Goal: Transaction & Acquisition: Purchase product/service

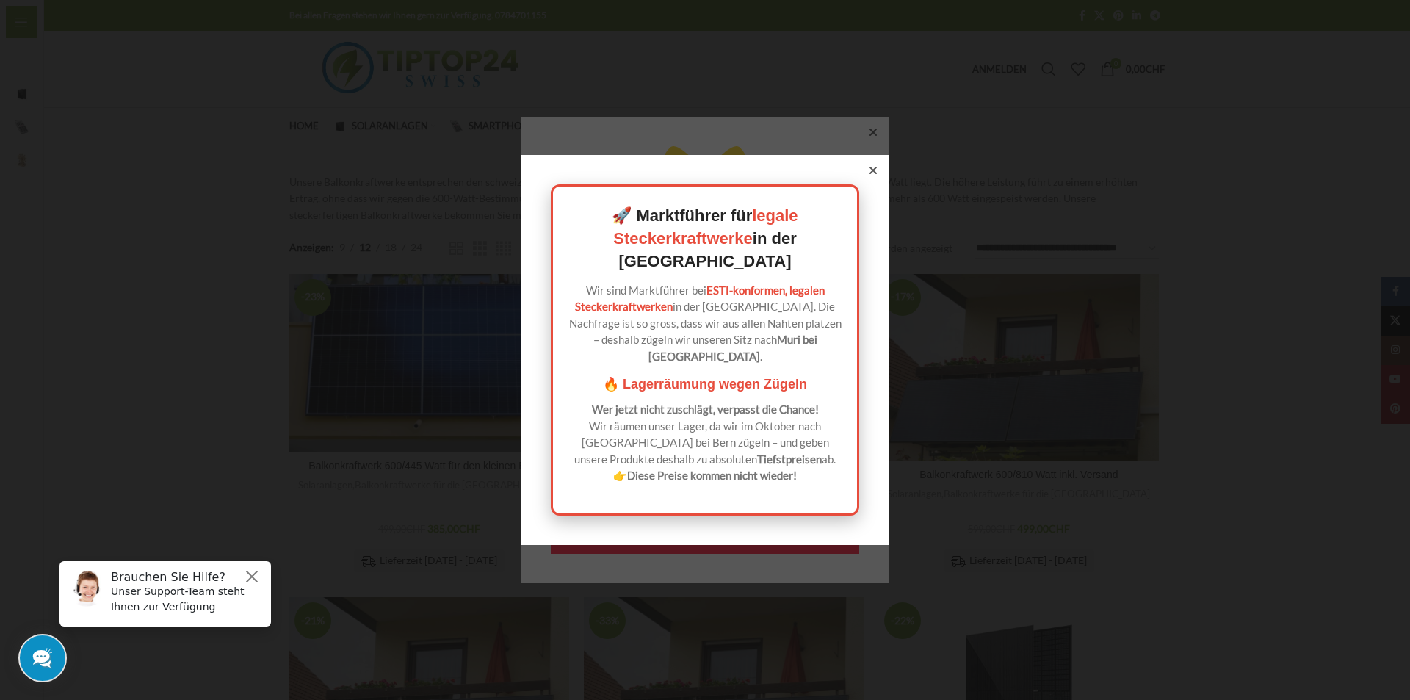
click at [875, 190] on div "🚀 Marktführer für legale Steckerkraftwerke in der [GEOGRAPHIC_DATA] Wir sind Ma…" at bounding box center [704, 350] width 367 height 390
click at [872, 177] on div at bounding box center [873, 170] width 13 height 13
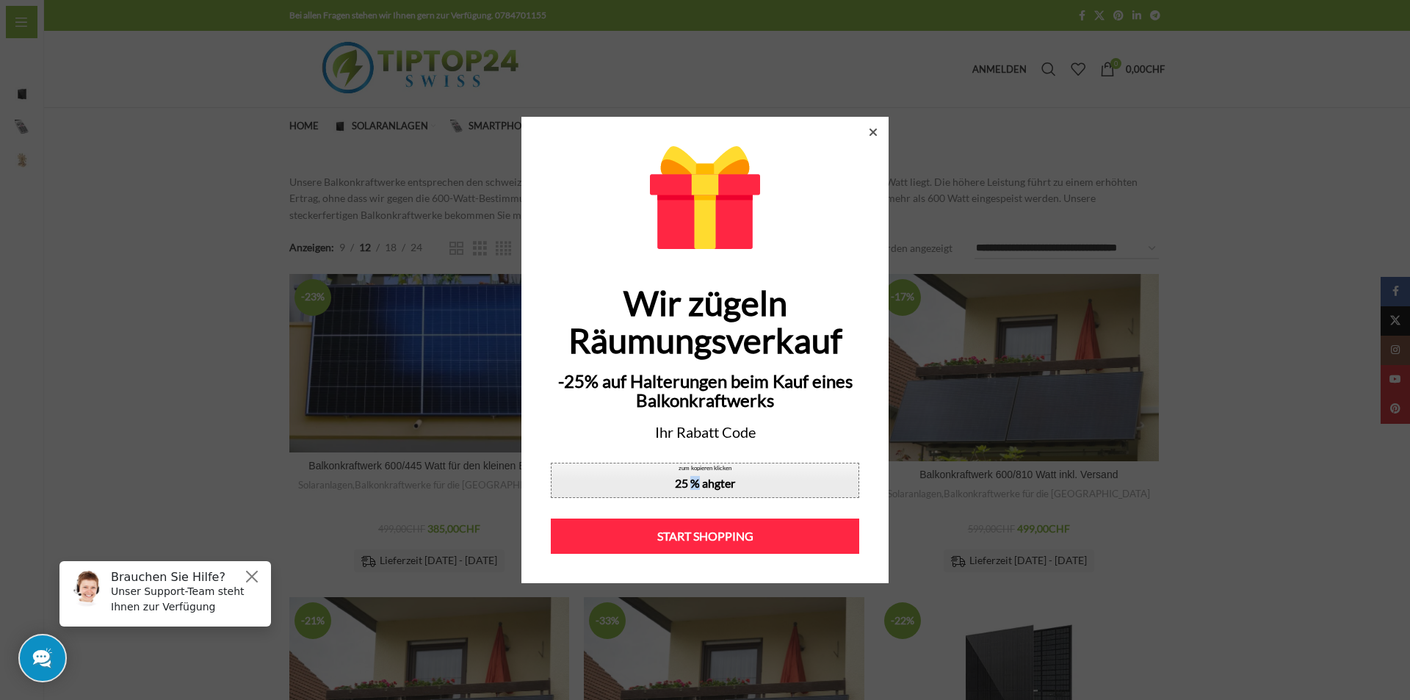
click at [690, 478] on div "25 % ahgter" at bounding box center [705, 483] width 60 height 12
copy div "%"
click at [870, 131] on icon at bounding box center [872, 132] width 7 height 7
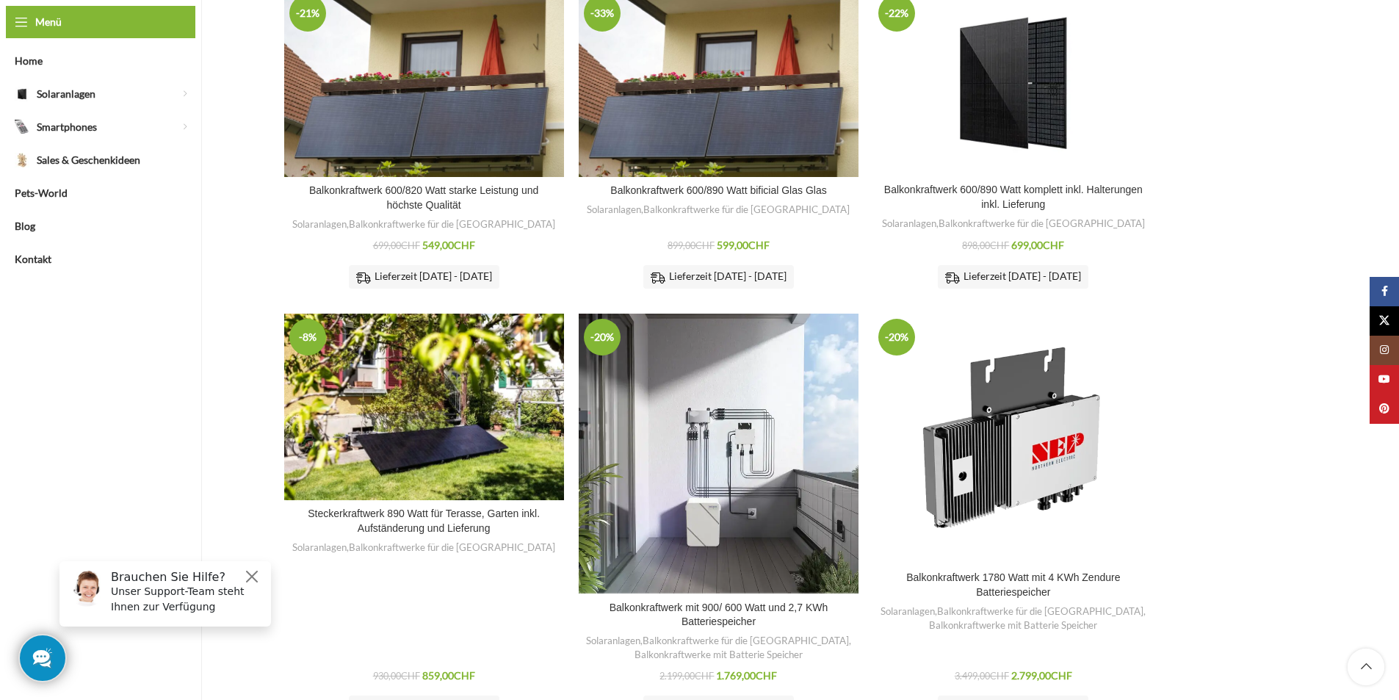
scroll to position [614, 0]
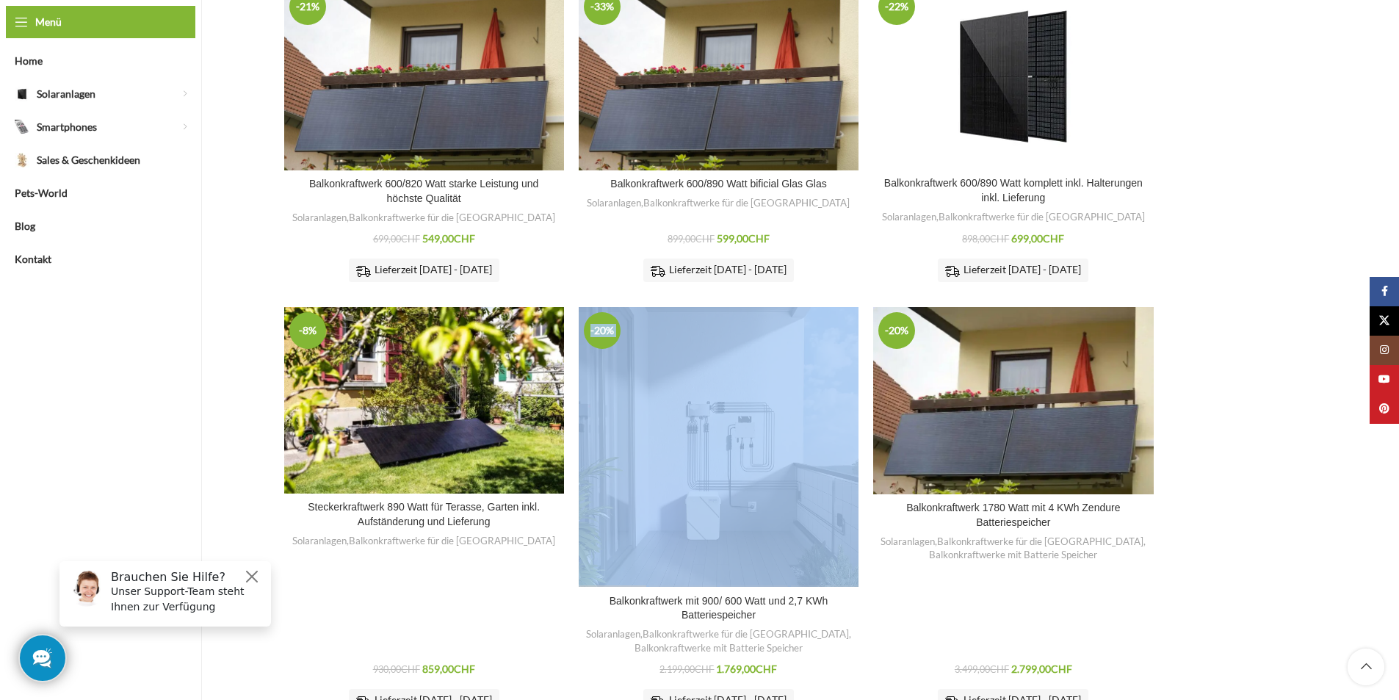
click at [747, 491] on div "-20% Zum Vergleich hinzufügen" at bounding box center [719, 447] width 280 height 280
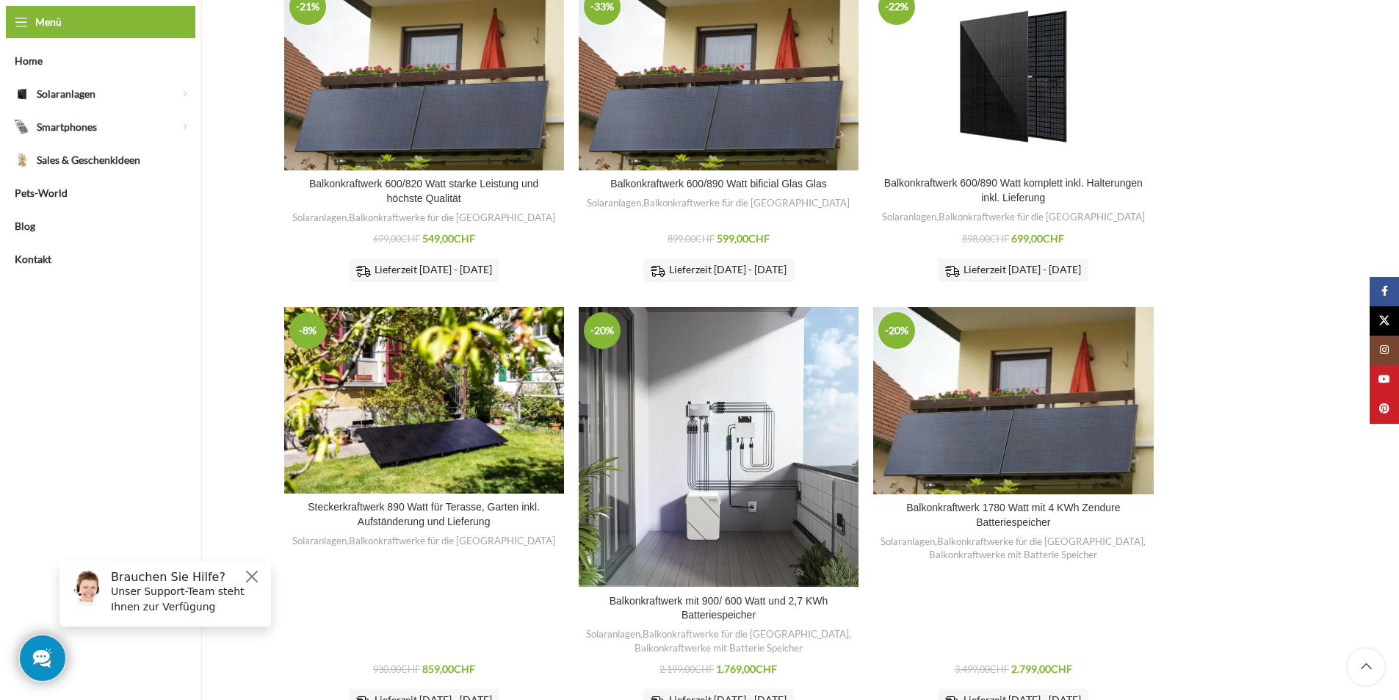
click at [726, 586] on div at bounding box center [719, 554] width 296 height 506
click at [723, 595] on link "Balkonkraftwerk mit 900/ 600 Watt und 2,7 KWh Batteriespeicher" at bounding box center [719, 608] width 219 height 26
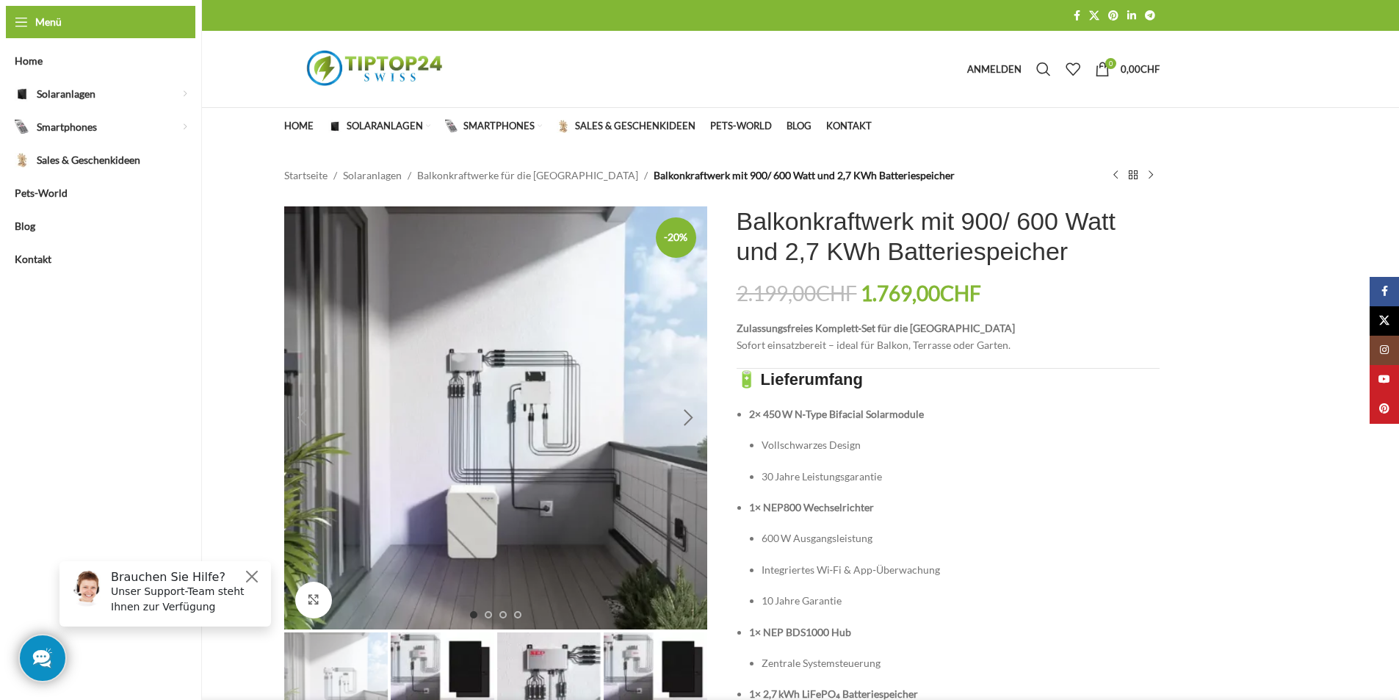
click at [684, 411] on div "Next slide" at bounding box center [688, 417] width 37 height 37
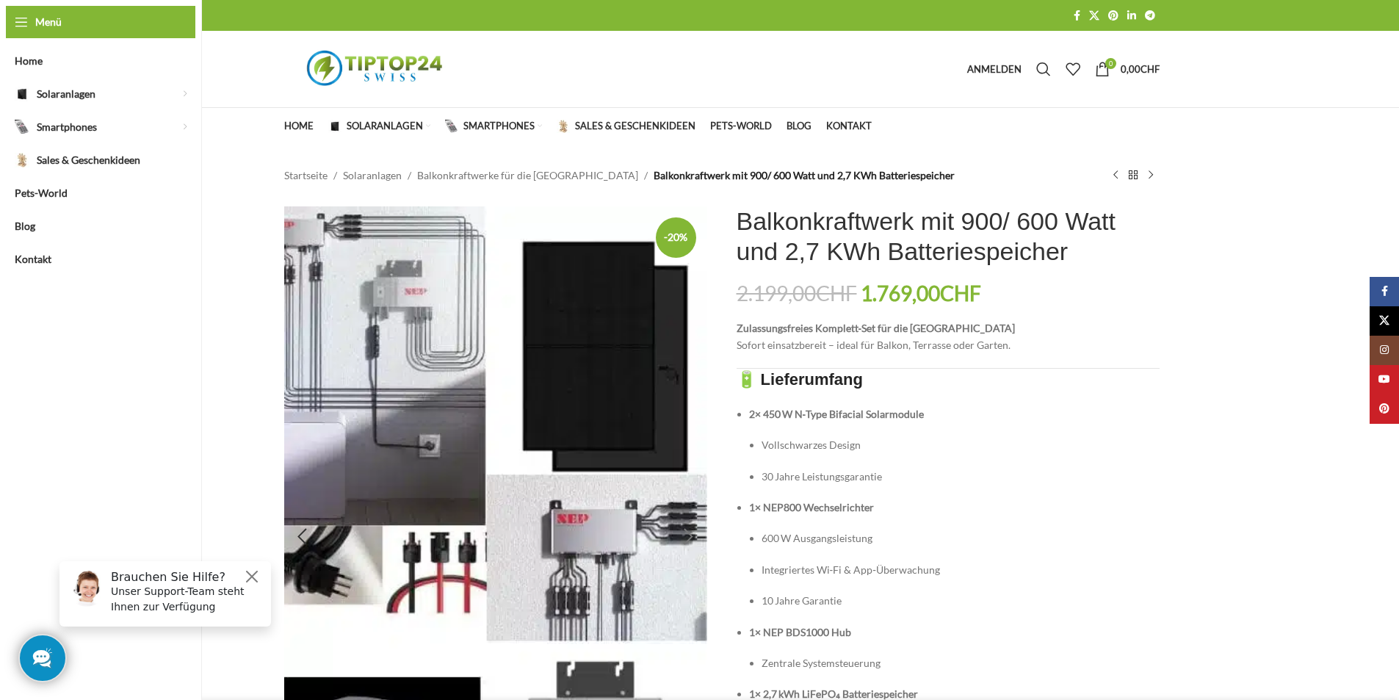
click at [684, 411] on img "2 / 4" at bounding box center [495, 536] width 423 height 661
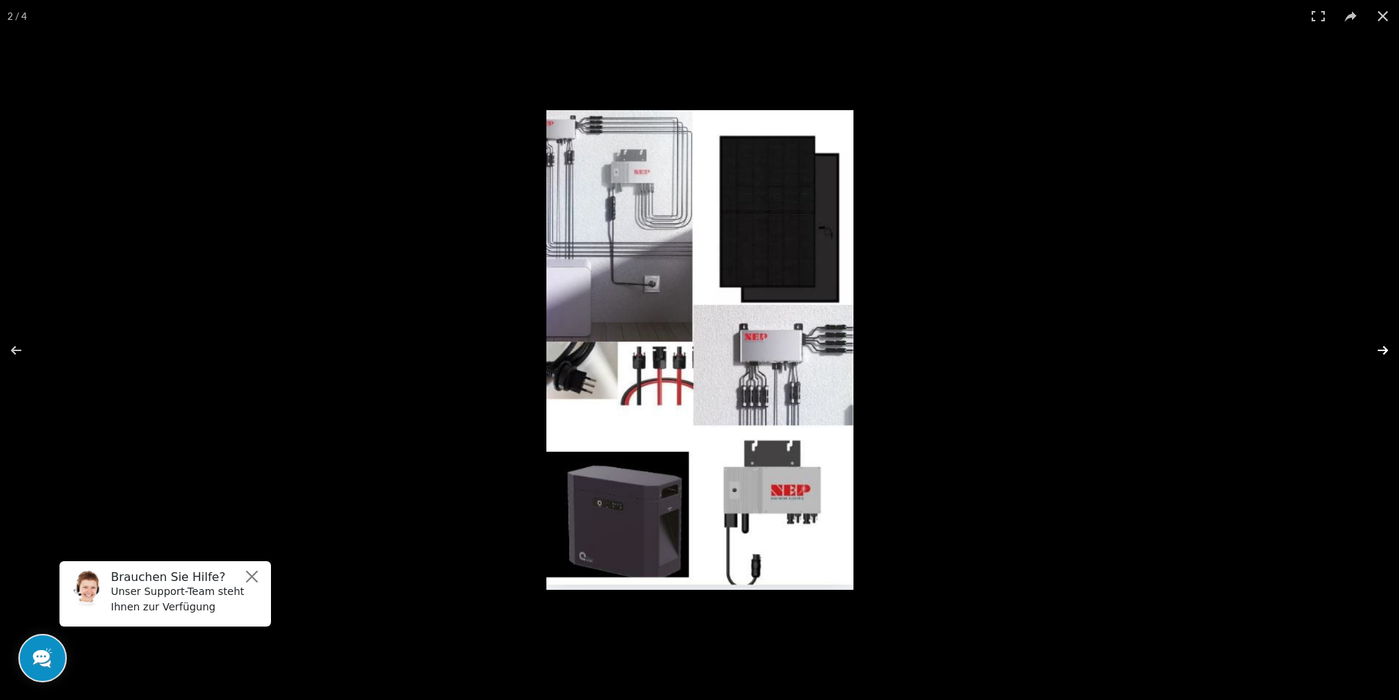
click at [1387, 339] on button at bounding box center [1373, 350] width 51 height 73
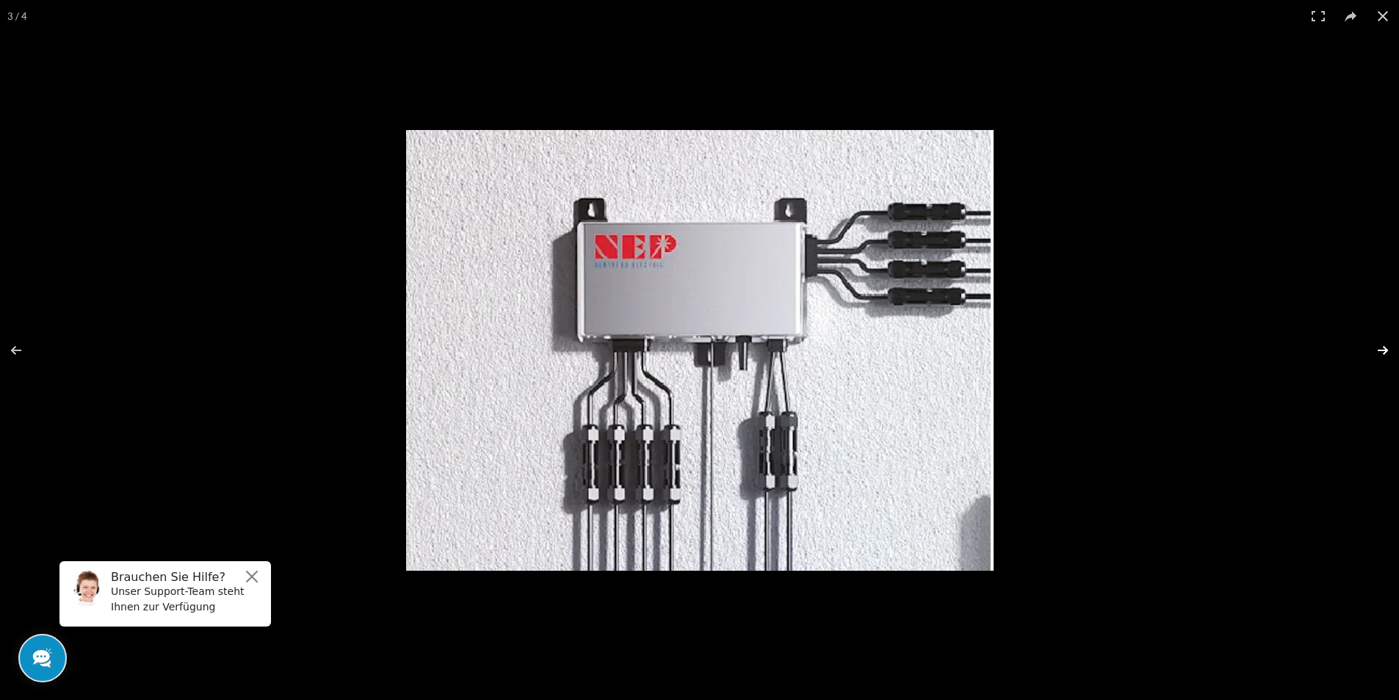
click at [1387, 339] on button at bounding box center [1373, 350] width 51 height 73
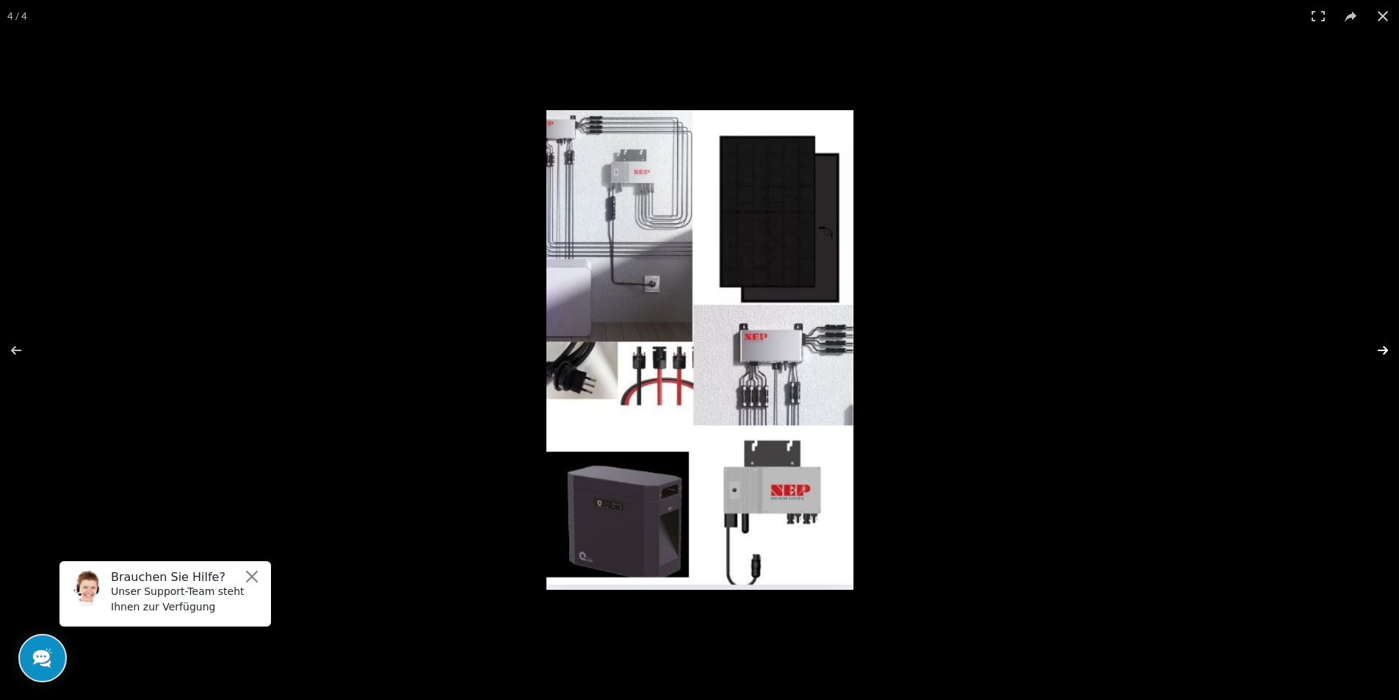
click at [1387, 339] on button at bounding box center [1373, 350] width 51 height 73
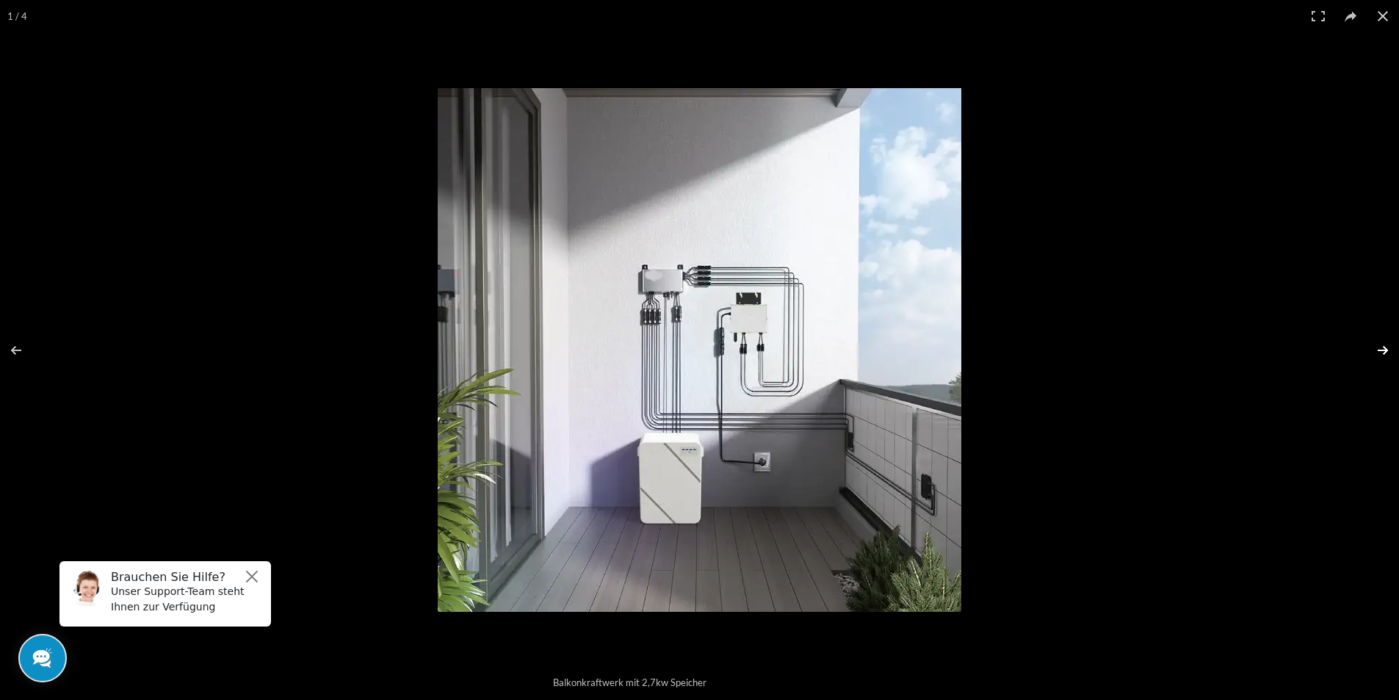
click at [1387, 339] on button at bounding box center [1373, 350] width 51 height 73
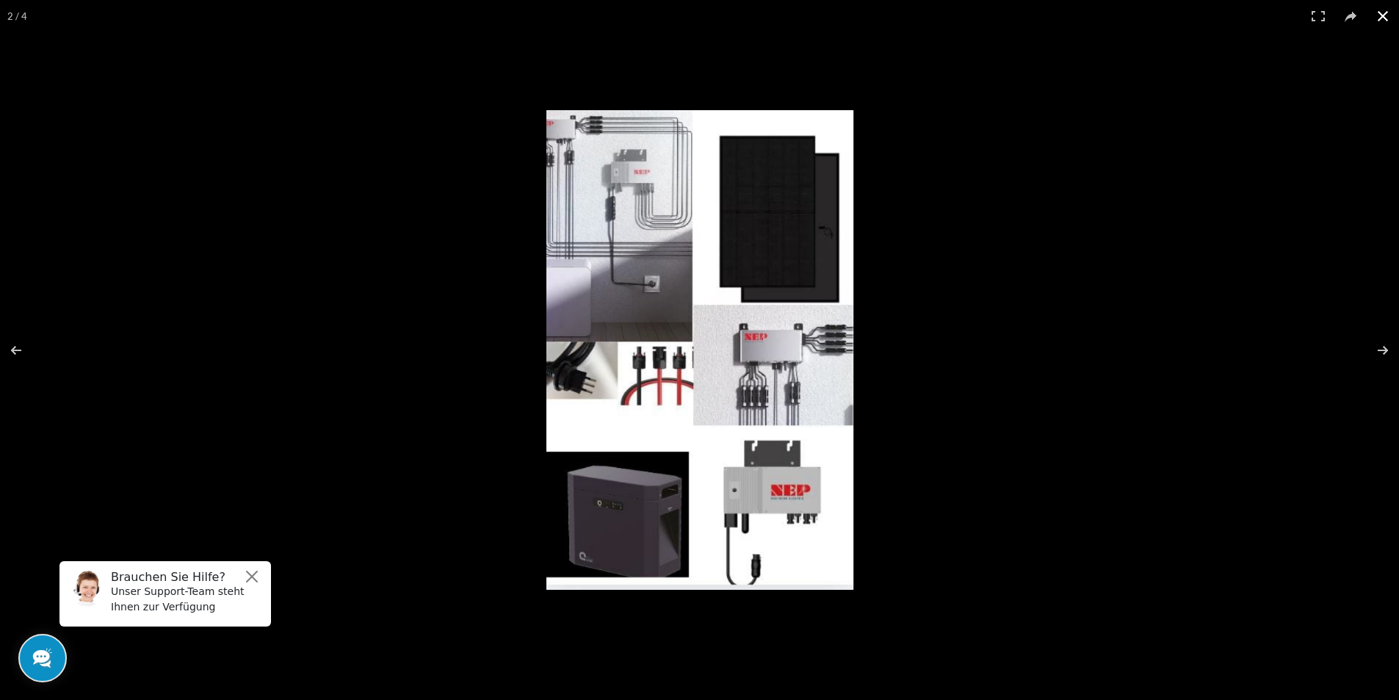
click at [1378, 20] on button at bounding box center [1383, 16] width 32 height 32
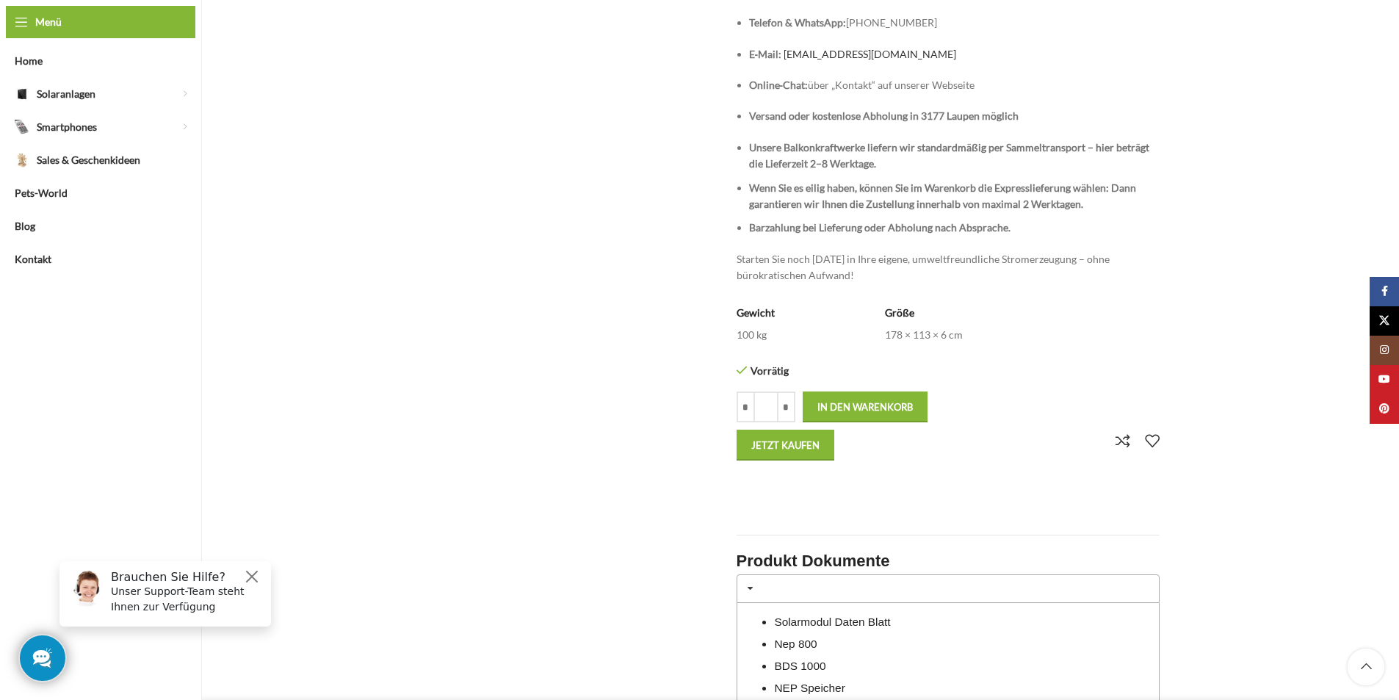
scroll to position [1102, 0]
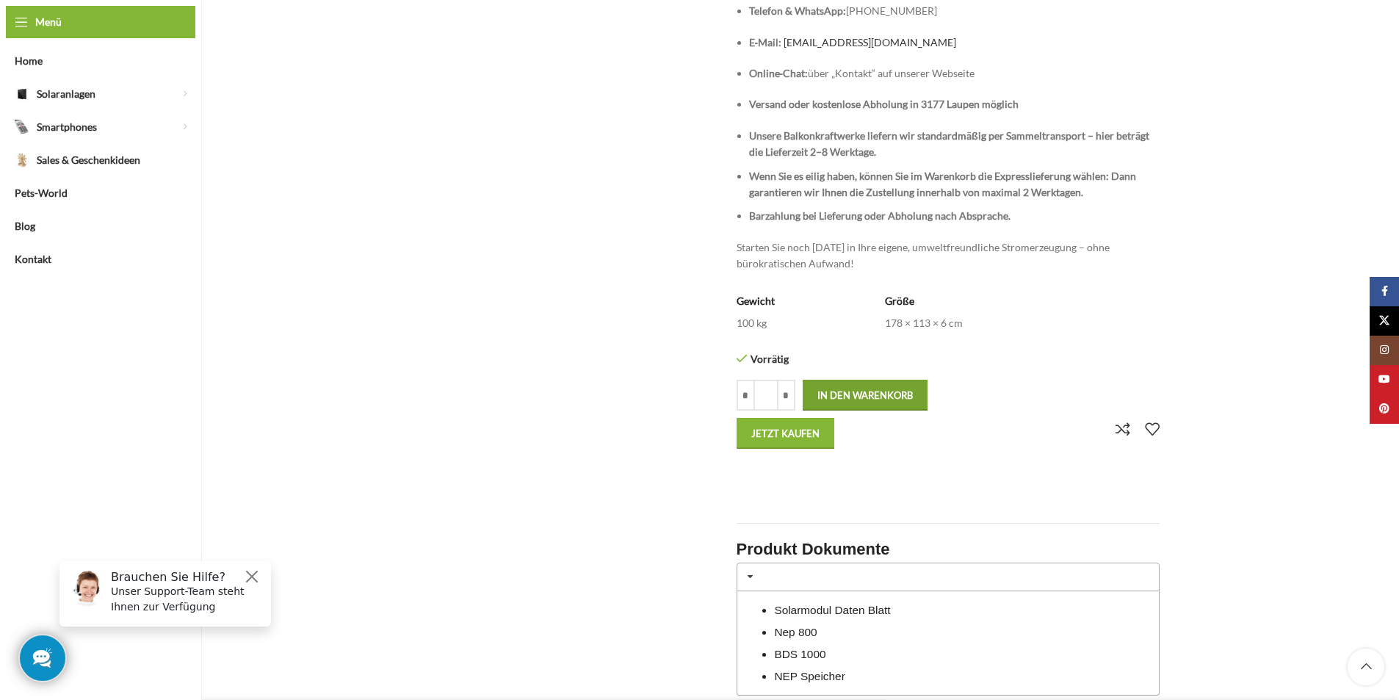
click at [881, 394] on button "In den Warenkorb" at bounding box center [865, 395] width 125 height 31
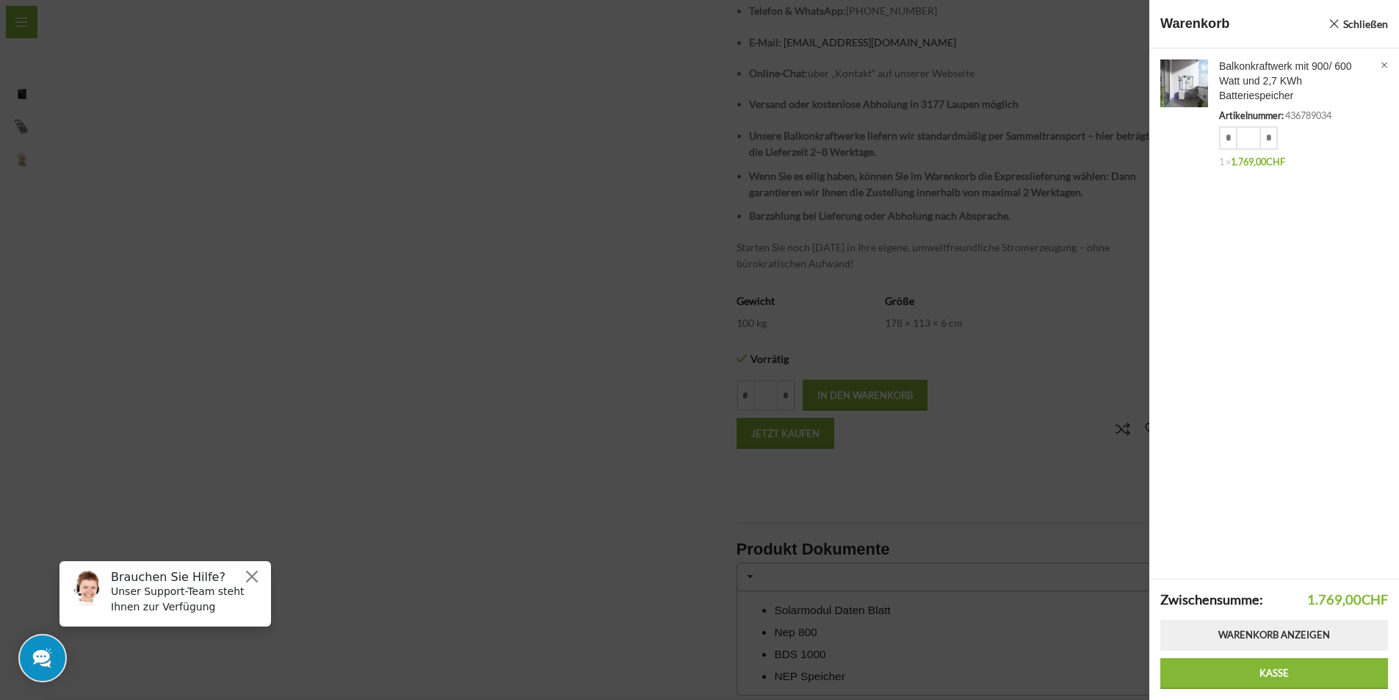
click at [1286, 631] on link "Warenkorb anzeigen" at bounding box center [1274, 635] width 228 height 31
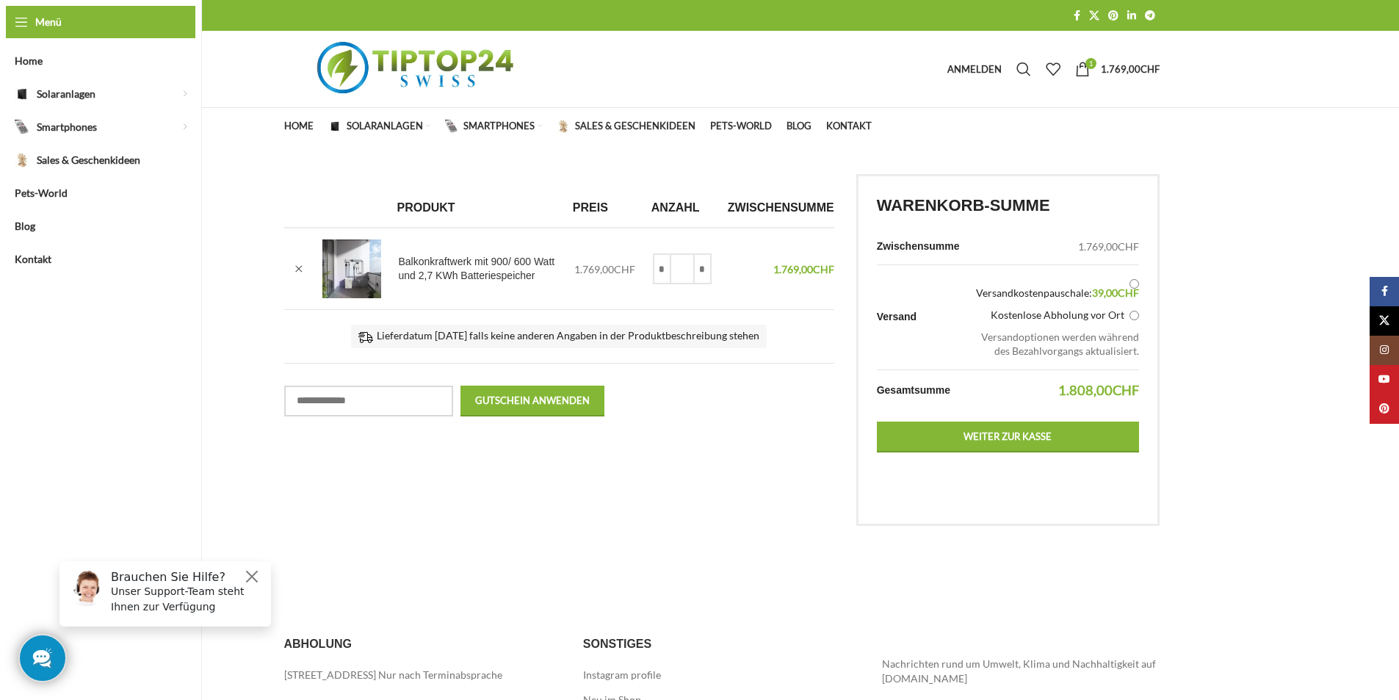
click at [387, 399] on input "Gutschein:" at bounding box center [368, 401] width 169 height 31
paste input "**********"
type input "**********"
click at [540, 394] on button "Gutschein anwenden" at bounding box center [532, 401] width 144 height 31
